Goal: Task Accomplishment & Management: Use online tool/utility

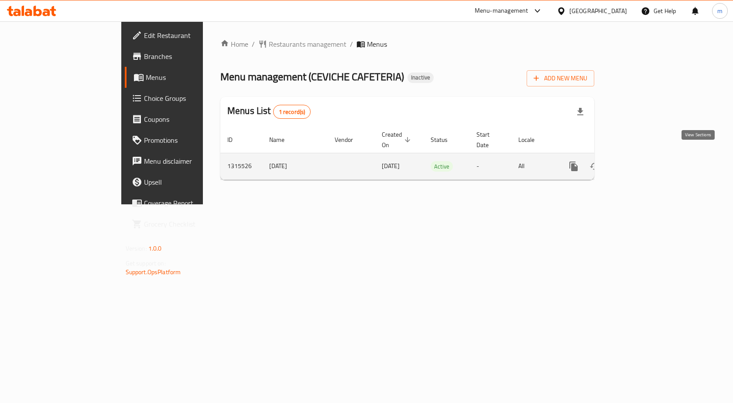
click at [642, 161] on icon "enhanced table" at bounding box center [636, 166] width 10 height 10
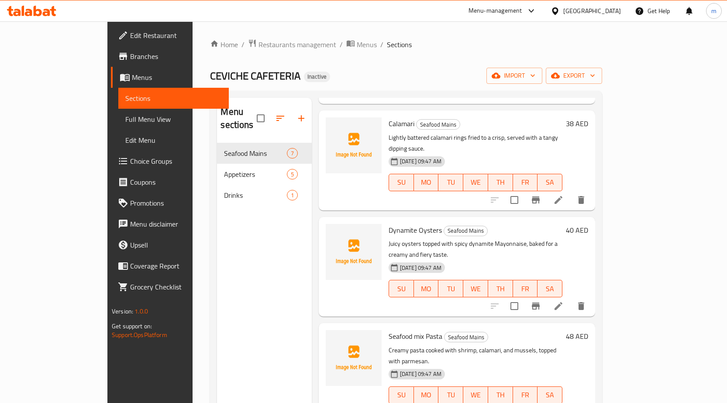
scroll to position [218, 0]
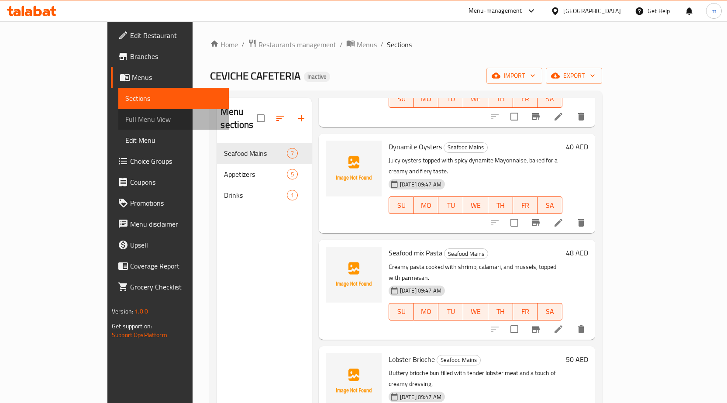
click at [125, 117] on span "Full Menu View" at bounding box center [173, 119] width 96 height 10
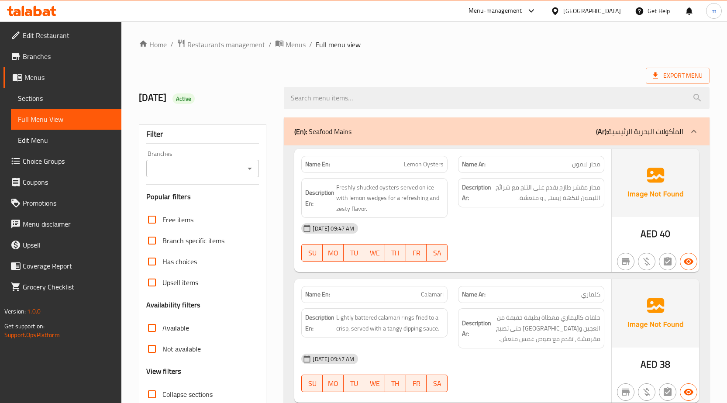
scroll to position [131, 0]
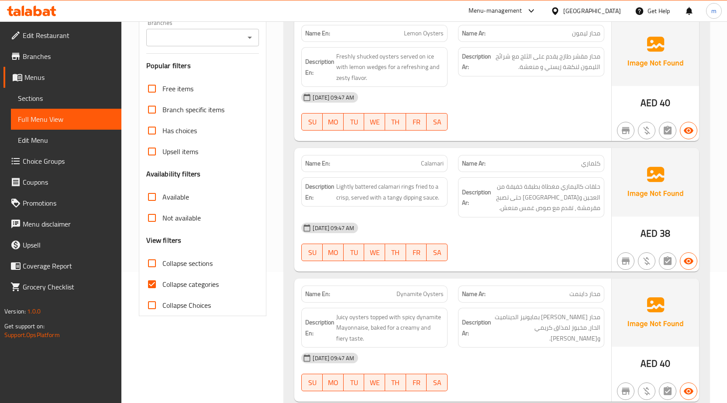
click at [190, 280] on span "Collapse categories" at bounding box center [190, 284] width 56 height 10
click at [162, 280] on input "Collapse categories" at bounding box center [151, 284] width 21 height 21
checkbox input "false"
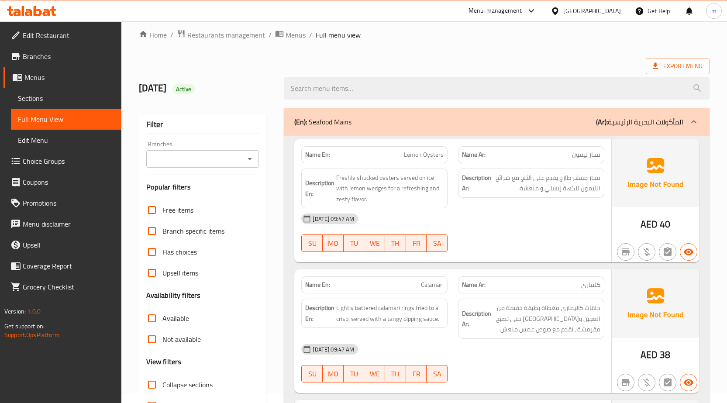
scroll to position [0, 0]
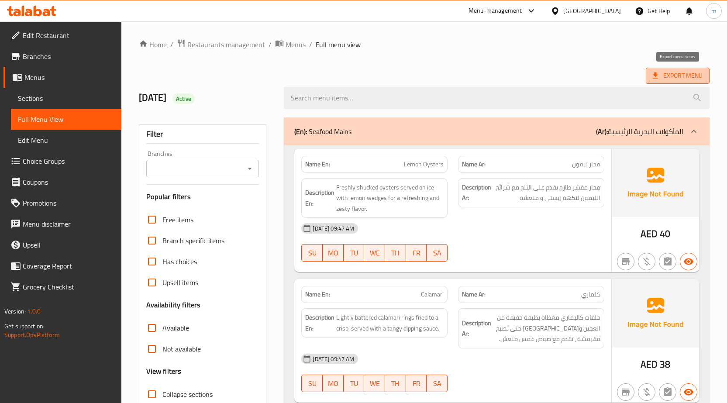
click at [681, 82] on span "Export Menu" at bounding box center [677, 76] width 64 height 16
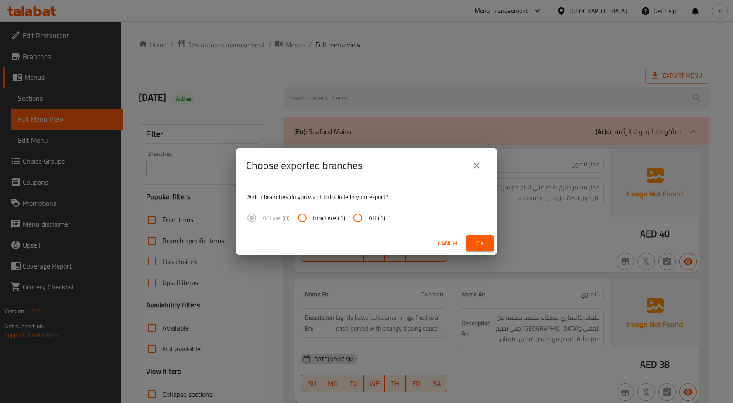
click at [370, 217] on span "All (1)" at bounding box center [376, 217] width 17 height 10
click at [368, 217] on input "All (1)" at bounding box center [357, 217] width 21 height 21
radio input "true"
click at [487, 242] on span "Ok" at bounding box center [480, 243] width 14 height 11
